Goal: Information Seeking & Learning: Learn about a topic

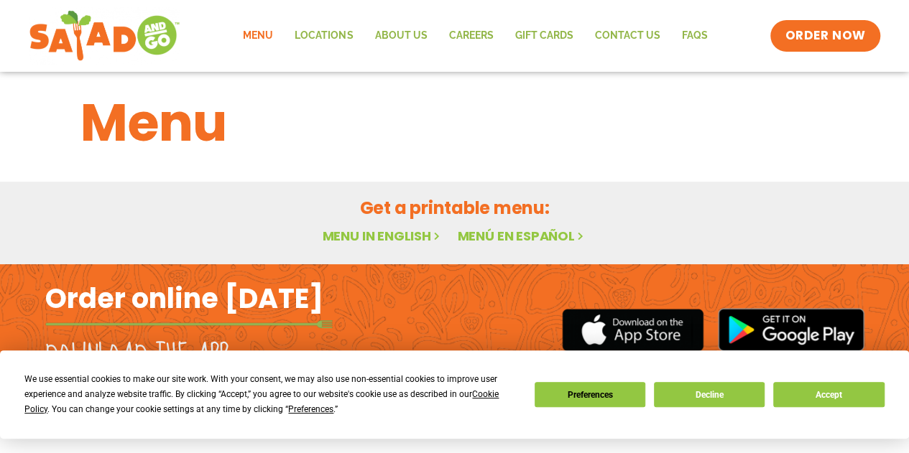
scroll to position [45, 0]
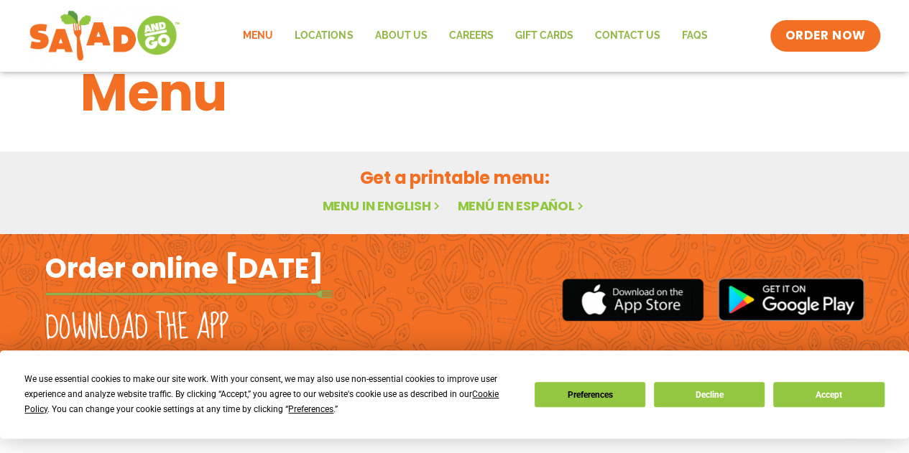
click at [392, 199] on link "Menu in English" at bounding box center [382, 206] width 121 height 18
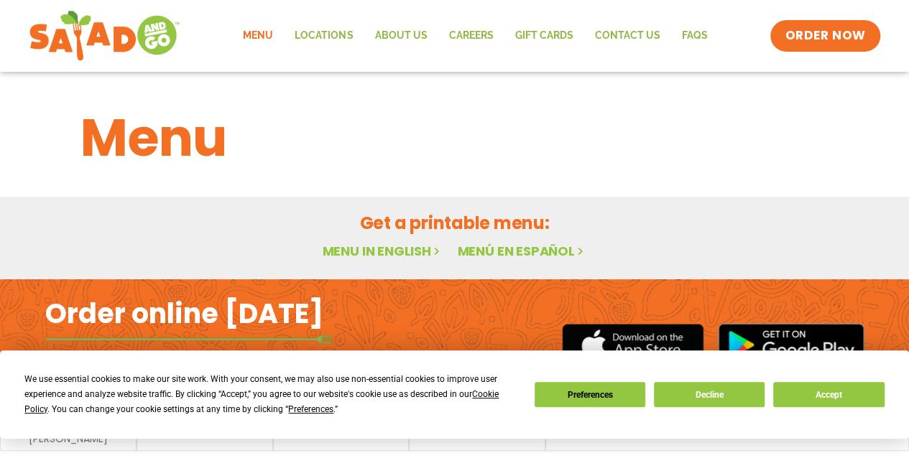
scroll to position [45, 0]
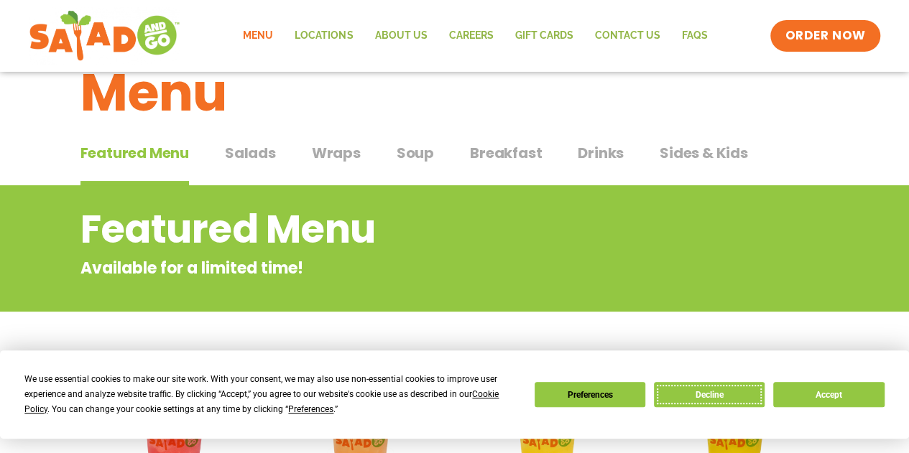
click at [698, 394] on button "Decline" at bounding box center [709, 394] width 111 height 25
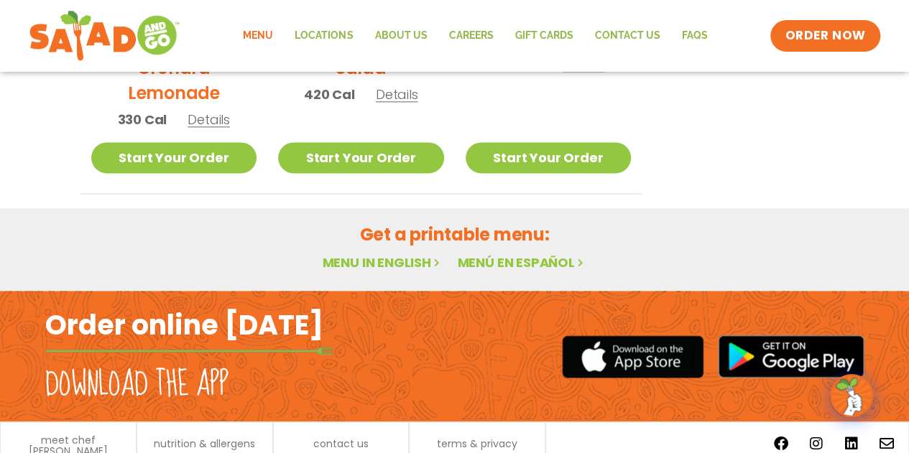
scroll to position [915, 0]
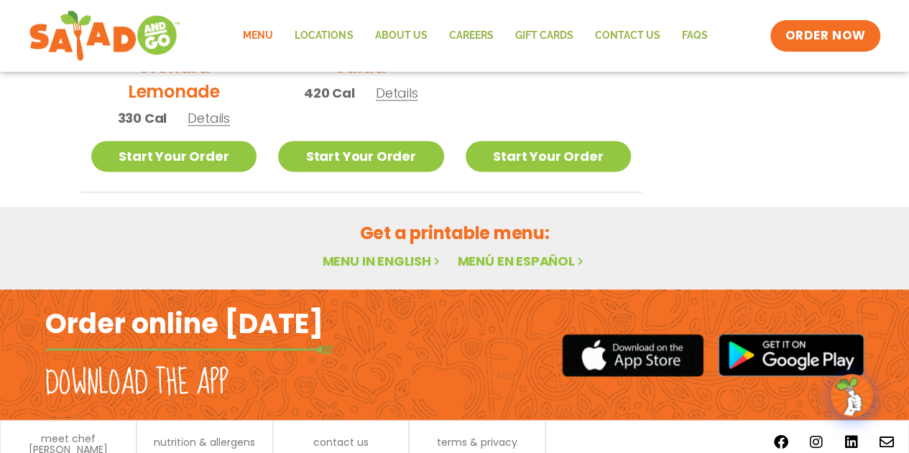
click at [372, 259] on link "Menu in English" at bounding box center [382, 261] width 121 height 18
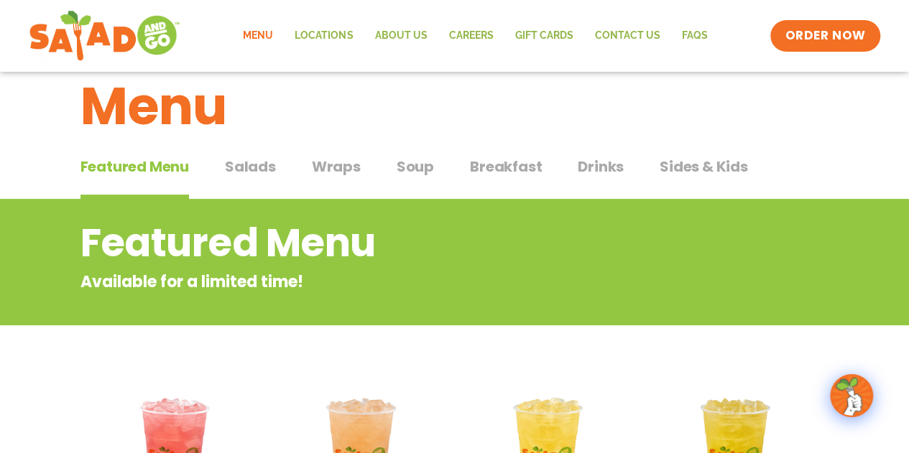
scroll to position [30, 0]
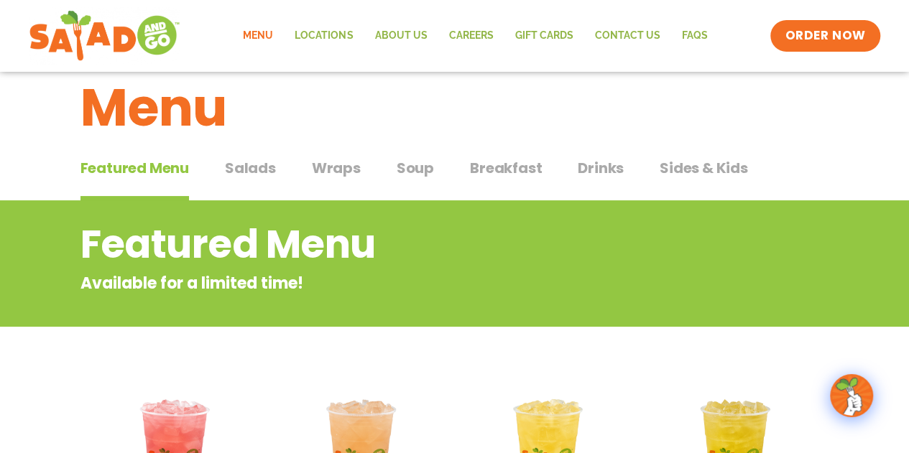
click at [519, 153] on div "Featured Menu Featured Menu Salads Salads Wraps Wraps Soup Soup Breakfast Break…" at bounding box center [454, 176] width 748 height 49
click at [511, 162] on span "Breakfast" at bounding box center [506, 168] width 72 height 22
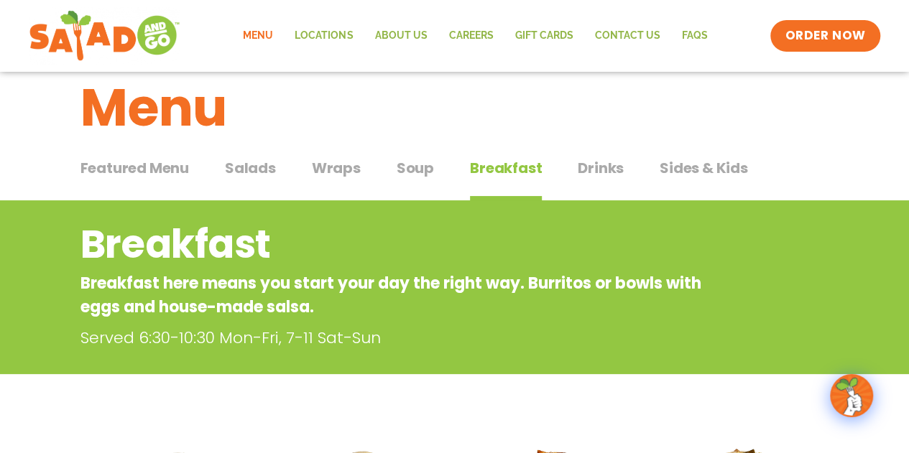
click at [344, 159] on span "Wraps" at bounding box center [336, 168] width 49 height 22
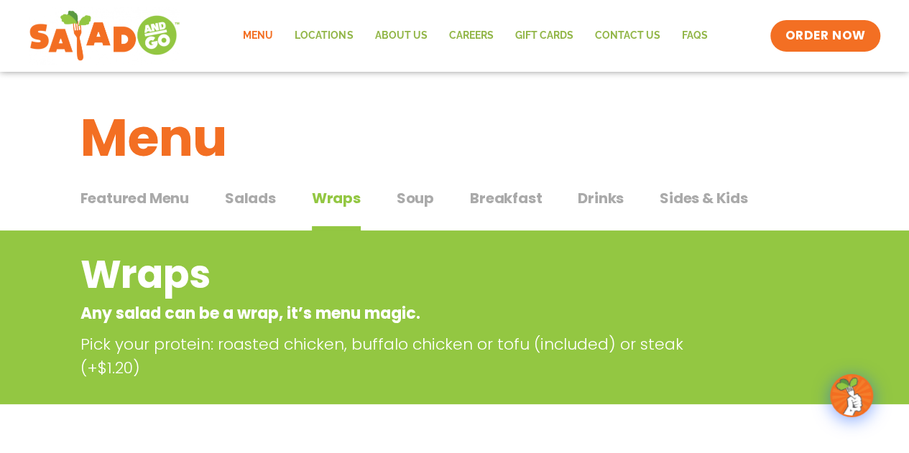
scroll to position [4, 0]
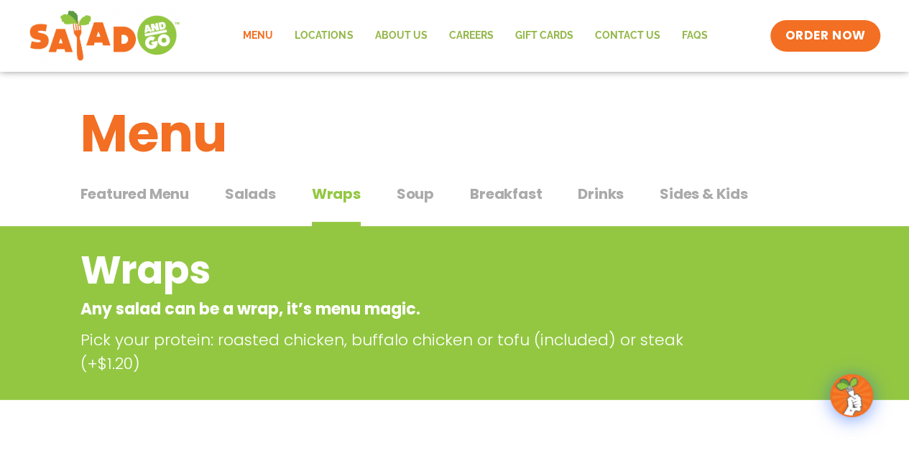
click at [253, 181] on div "Featured Menu Featured Menu Salads Salads Wraps Wraps Soup Soup Breakfast Break…" at bounding box center [454, 202] width 748 height 49
click at [253, 188] on span "Salads" at bounding box center [250, 194] width 51 height 22
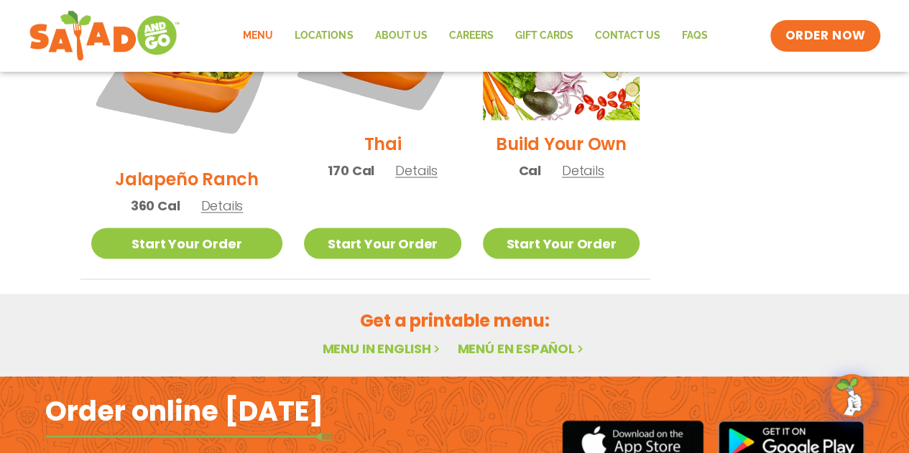
scroll to position [1215, 0]
